Goal: Task Accomplishment & Management: Use online tool/utility

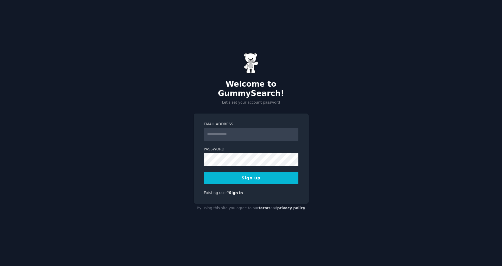
click at [226, 131] on input "Email Address" at bounding box center [251, 134] width 94 height 13
type input "**********"
click at [235, 174] on button "Sign up" at bounding box center [251, 178] width 94 height 12
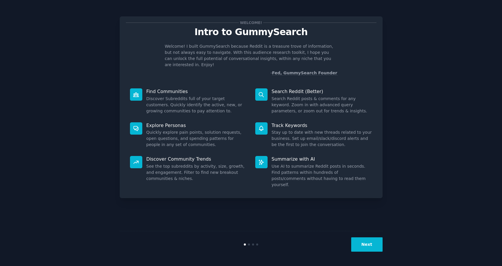
click at [260, 92] on icon at bounding box center [261, 95] width 6 height 6
click at [366, 242] on button "Next" at bounding box center [366, 245] width 31 height 14
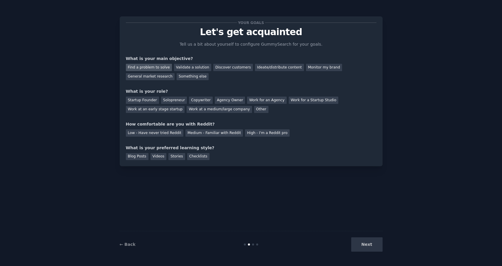
click at [148, 67] on div "Find a problem to solve" at bounding box center [149, 67] width 46 height 7
click at [171, 100] on div "Solopreneur" at bounding box center [174, 100] width 26 height 7
click at [222, 134] on div "Medium - Familiar with Reddit" at bounding box center [213, 133] width 57 height 7
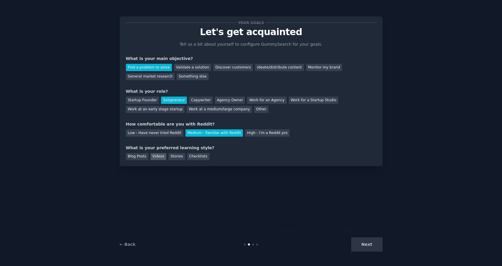
click at [153, 157] on div "Videos" at bounding box center [158, 156] width 16 height 7
click at [142, 157] on div "Blog Posts" at bounding box center [137, 156] width 23 height 7
click at [156, 157] on div "Videos" at bounding box center [158, 156] width 16 height 7
click at [139, 157] on div "Blog Posts" at bounding box center [137, 156] width 23 height 7
click at [193, 159] on div "Checklists" at bounding box center [198, 156] width 22 height 7
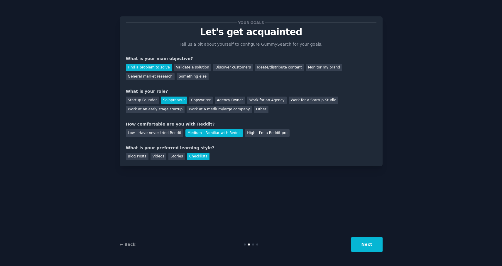
click at [366, 247] on button "Next" at bounding box center [366, 245] width 31 height 14
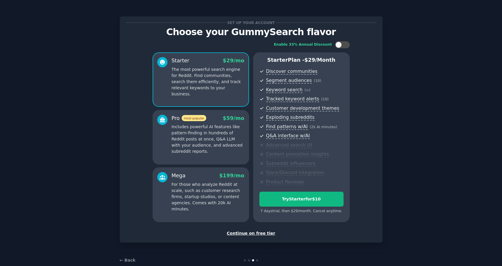
click at [249, 233] on div "Continue on free tier" at bounding box center [251, 234] width 250 height 6
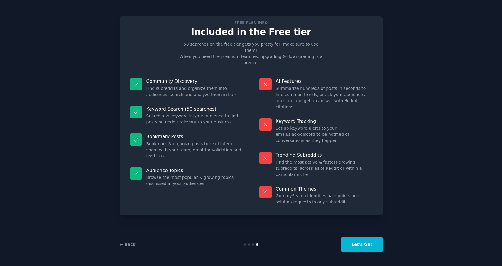
click at [354, 242] on button "Let's Go!" at bounding box center [361, 245] width 41 height 14
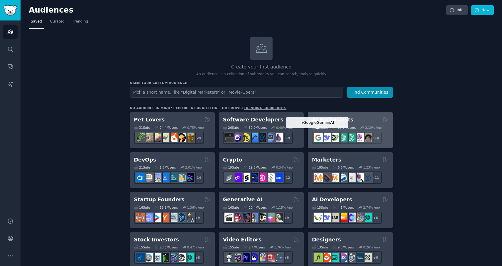
scroll to position [4, 0]
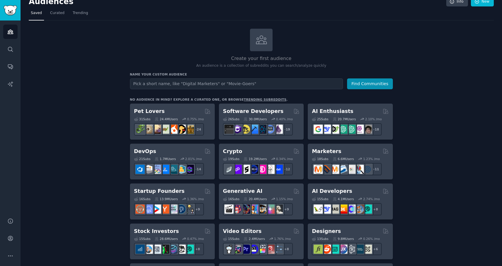
scroll to position [0, 0]
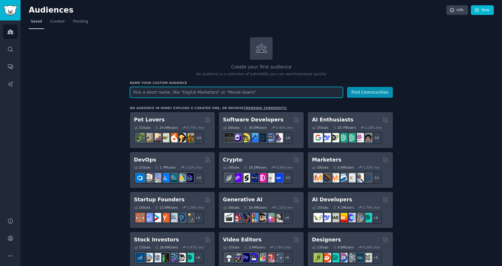
click at [148, 91] on input "text" at bounding box center [236, 92] width 213 height 11
type input "pantry tracking"
click at [347, 87] on button "Find Communities" at bounding box center [370, 92] width 46 height 11
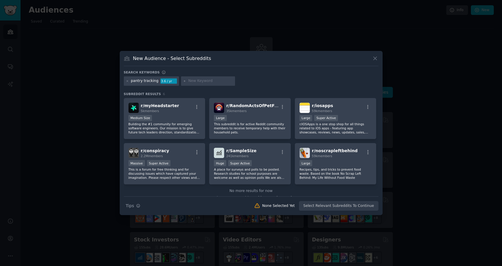
click at [373, 56] on icon at bounding box center [375, 58] width 6 height 6
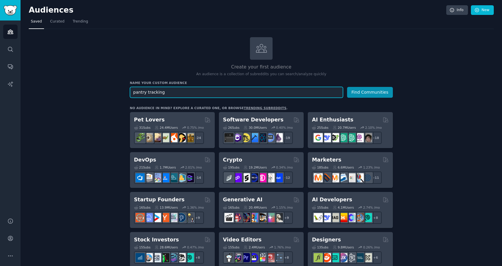
click at [165, 92] on input "pantry tracking" at bounding box center [236, 92] width 213 height 11
click at [145, 93] on input "pantry tracking" at bounding box center [236, 92] width 213 height 11
type input "pantry item tracking"
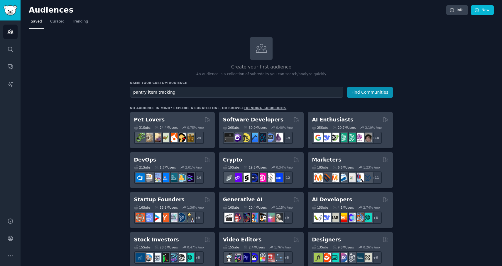
click at [375, 96] on button "Find Communities" at bounding box center [370, 92] width 46 height 11
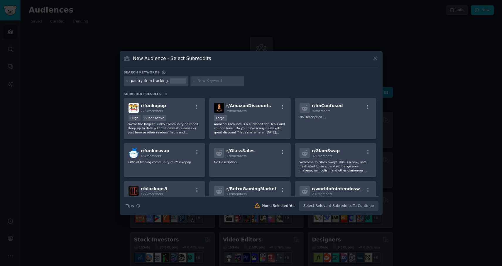
click at [376, 61] on icon at bounding box center [375, 58] width 6 height 6
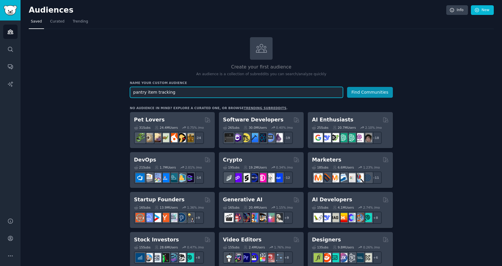
drag, startPoint x: 196, startPoint y: 93, endPoint x: 99, endPoint y: 93, distance: 97.0
type input "Digital Marketing"
click at [347, 87] on button "Find Communities" at bounding box center [370, 92] width 46 height 11
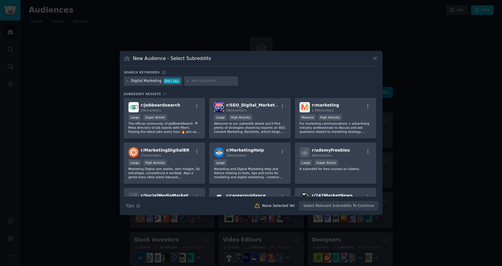
scroll to position [92, 0]
click at [376, 61] on icon at bounding box center [375, 58] width 6 height 6
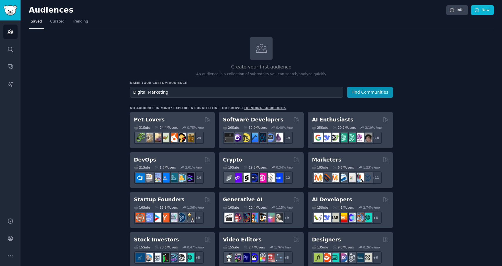
click at [366, 64] on h2 "Create your first audience" at bounding box center [261, 67] width 263 height 7
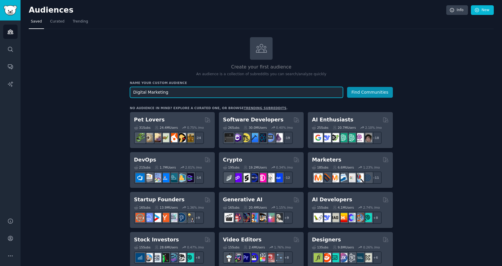
drag, startPoint x: 162, startPoint y: 94, endPoint x: 90, endPoint y: 91, distance: 72.1
type input "Golf"
click at [347, 87] on button "Find Communities" at bounding box center [370, 92] width 46 height 11
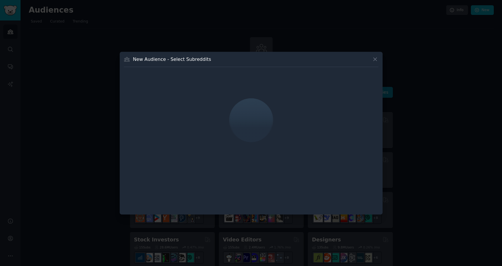
click at [374, 56] on button at bounding box center [374, 59] width 7 height 7
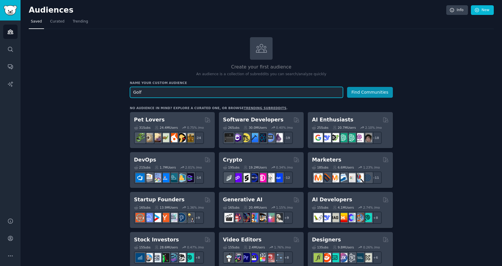
click at [166, 95] on input "Golf" at bounding box center [236, 92] width 213 height 11
type input "Golf Booking"
click at [347, 87] on button "Find Communities" at bounding box center [370, 92] width 46 height 11
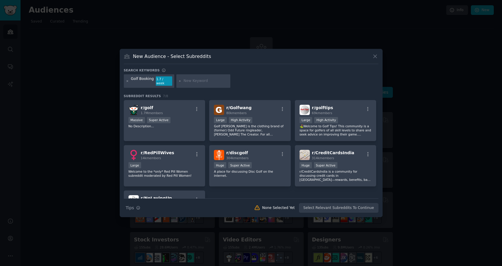
click at [127, 82] on icon at bounding box center [127, 81] width 3 height 3
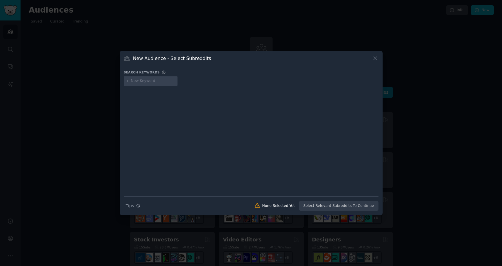
click at [134, 82] on input "text" at bounding box center [153, 81] width 45 height 5
type input "e"
type input "Tee time booking"
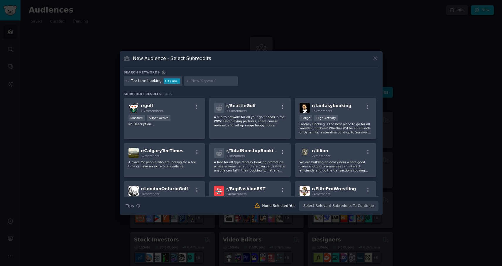
click at [126, 82] on icon at bounding box center [127, 81] width 3 height 3
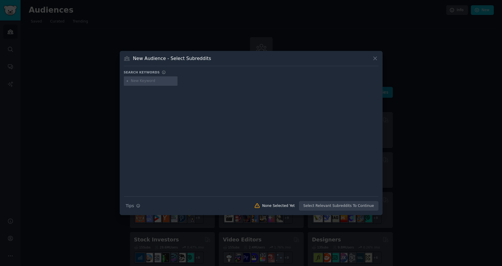
click at [137, 82] on input "text" at bounding box center [153, 81] width 45 height 5
type input "teetimes"
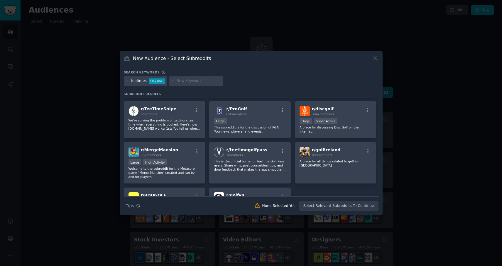
scroll to position [34, 0]
click at [175, 131] on div "r/ TeeTimeSnipe 8 members We're solving the problem of getting a tee time when …" at bounding box center [164, 120] width 81 height 37
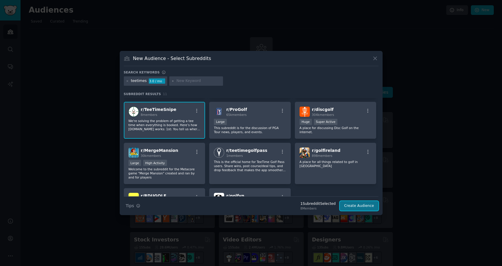
click at [346, 202] on button "Create Audience" at bounding box center [358, 206] width 39 height 10
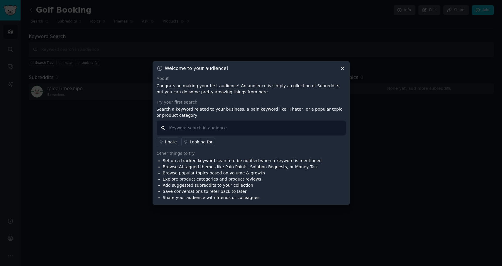
click at [200, 125] on input "text" at bounding box center [251, 128] width 189 height 15
type input "I hate"
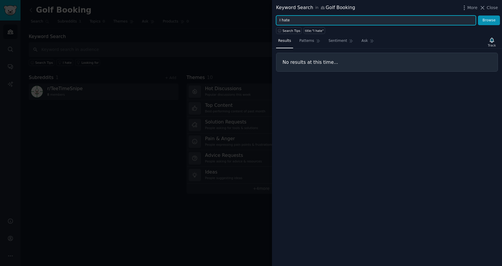
drag, startPoint x: 327, startPoint y: 22, endPoint x: 262, endPoint y: 21, distance: 65.1
click at [262, 21] on div "Keyword Search in Golf Booking More Close I hate Browse Search Tips title:"I ha…" at bounding box center [251, 133] width 502 height 266
click at [478, 16] on button "Browse" at bounding box center [489, 21] width 22 height 10
type input "W"
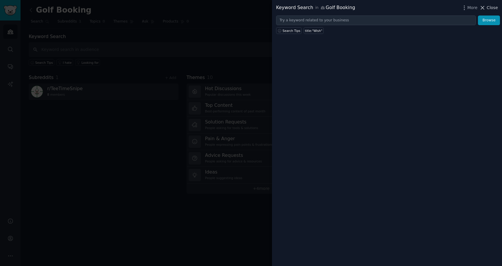
click at [492, 6] on span "Close" at bounding box center [491, 8] width 11 height 6
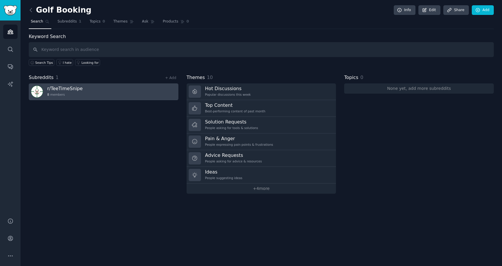
click at [110, 91] on link "r/ TeeTimeSnipe 8 members" at bounding box center [103, 92] width 149 height 17
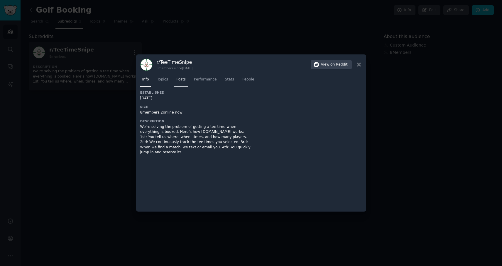
click at [180, 78] on span "Posts" at bounding box center [180, 79] width 9 height 5
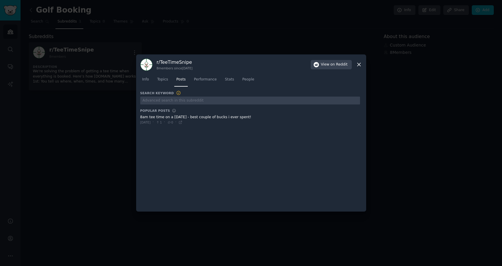
click at [204, 120] on span at bounding box center [250, 120] width 220 height 14
click at [358, 67] on icon at bounding box center [359, 65] width 6 height 6
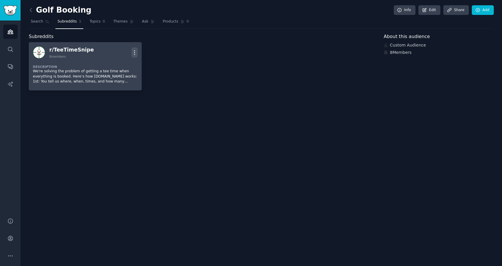
click at [133, 52] on icon "button" at bounding box center [134, 53] width 6 height 6
click at [110, 67] on p "Delete" at bounding box center [111, 65] width 13 height 6
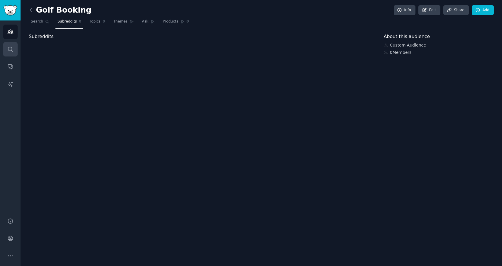
click at [13, 49] on link "Search" at bounding box center [10, 49] width 14 height 14
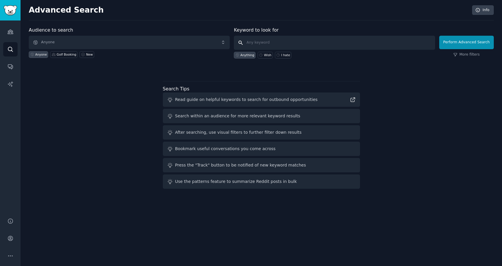
click at [247, 42] on input "text" at bounding box center [334, 43] width 201 height 14
click at [388, 100] on div "Audience to search Anyone Anyone Golf Booking New Keyword to look for Anything …" at bounding box center [261, 109] width 465 height 165
click at [364, 115] on div "Audience to search Anyone Anyone Golf Booking New Keyword to look for Anything …" at bounding box center [261, 109] width 465 height 165
click at [319, 44] on input "text" at bounding box center [334, 43] width 201 height 14
click at [320, 43] on input "text" at bounding box center [334, 43] width 201 height 14
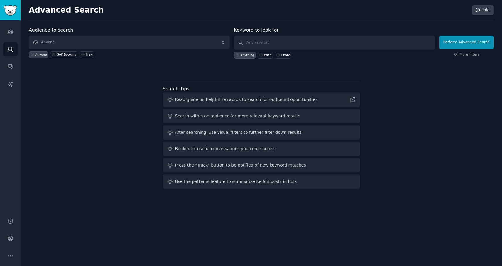
click at [316, 32] on div "Keyword to look for Anything Wish I hate" at bounding box center [334, 43] width 201 height 32
click at [316, 44] on input "text" at bounding box center [334, 43] width 201 height 14
click at [311, 27] on div "Keyword to look for Anything Wish I hate" at bounding box center [334, 43] width 201 height 32
click at [313, 39] on input "text" at bounding box center [334, 43] width 201 height 14
click at [308, 28] on div "Keyword to look for Anything Wish I hate" at bounding box center [334, 43] width 201 height 32
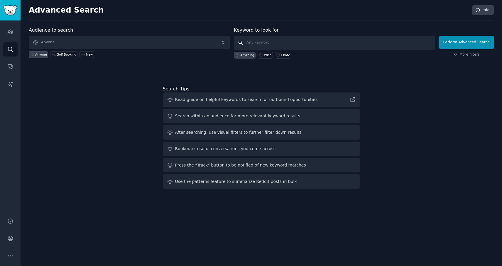
click at [311, 37] on input "text" at bounding box center [334, 43] width 201 height 14
click at [217, 42] on span "Anyone" at bounding box center [129, 42] width 201 height 13
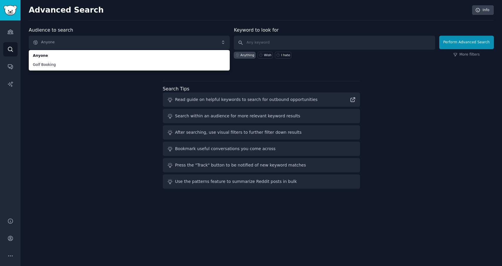
click at [221, 23] on div "Advanced Search Info Audience to search Anyone Anyone Golf Booking Anyone Golf …" at bounding box center [261, 133] width 481 height 266
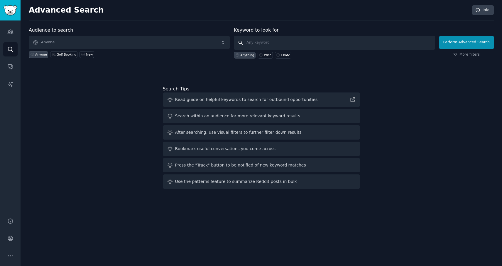
click at [250, 40] on input "text" at bounding box center [334, 43] width 201 height 14
click at [260, 45] on input "text" at bounding box center [334, 43] width 201 height 14
click at [249, 40] on input "text" at bounding box center [334, 43] width 201 height 14
click at [11, 64] on icon "Sidebar" at bounding box center [10, 67] width 6 height 6
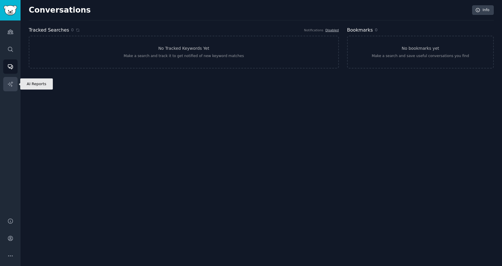
click at [10, 84] on icon "Sidebar" at bounding box center [10, 84] width 6 height 6
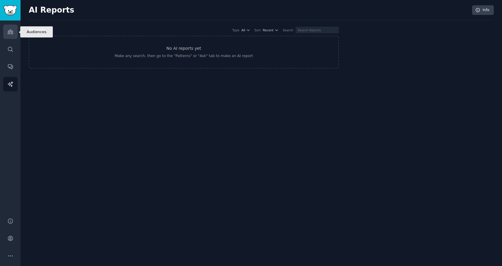
click at [8, 32] on icon "Sidebar" at bounding box center [10, 32] width 6 height 6
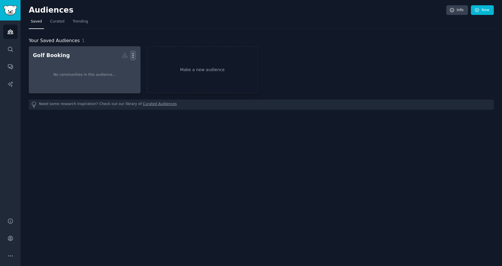
click at [132, 54] on icon "button" at bounding box center [133, 55] width 6 height 6
click at [119, 68] on p "Delete" at bounding box center [116, 68] width 13 height 6
